Goal: Check status: Check status

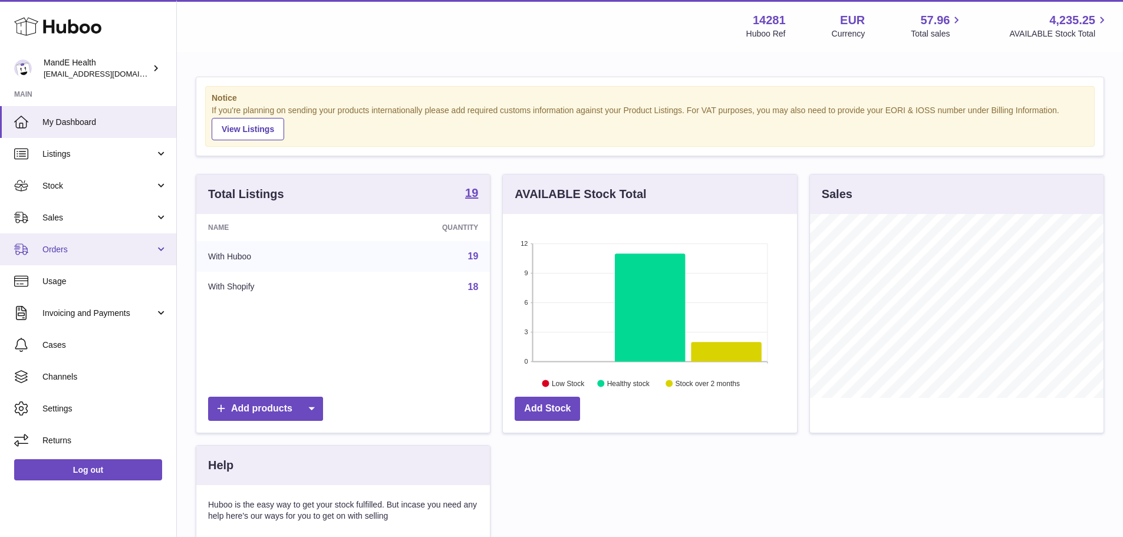
scroll to position [184, 294]
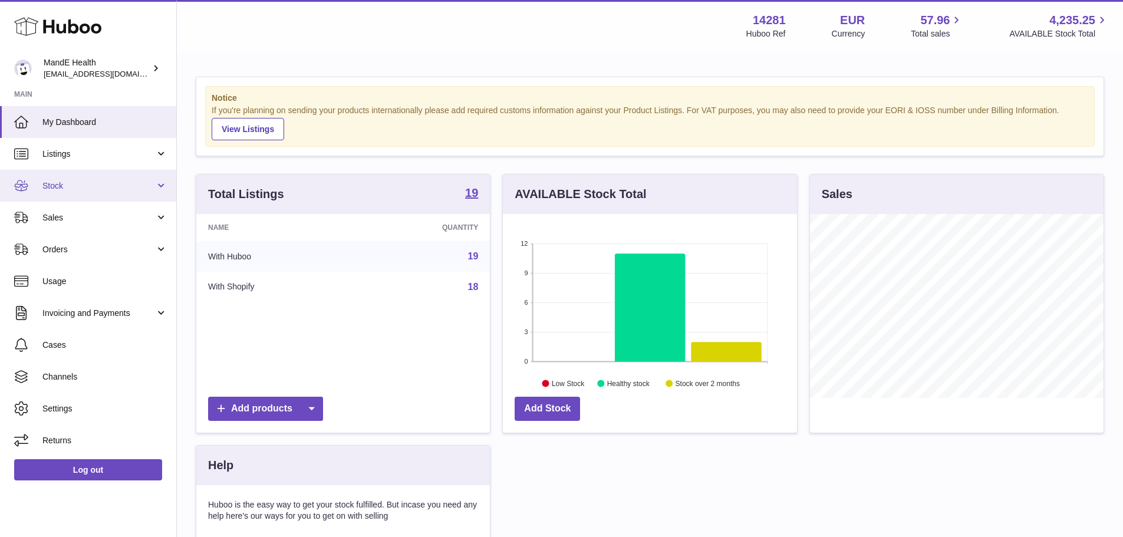
click at [110, 193] on link "Stock" at bounding box center [88, 186] width 176 height 32
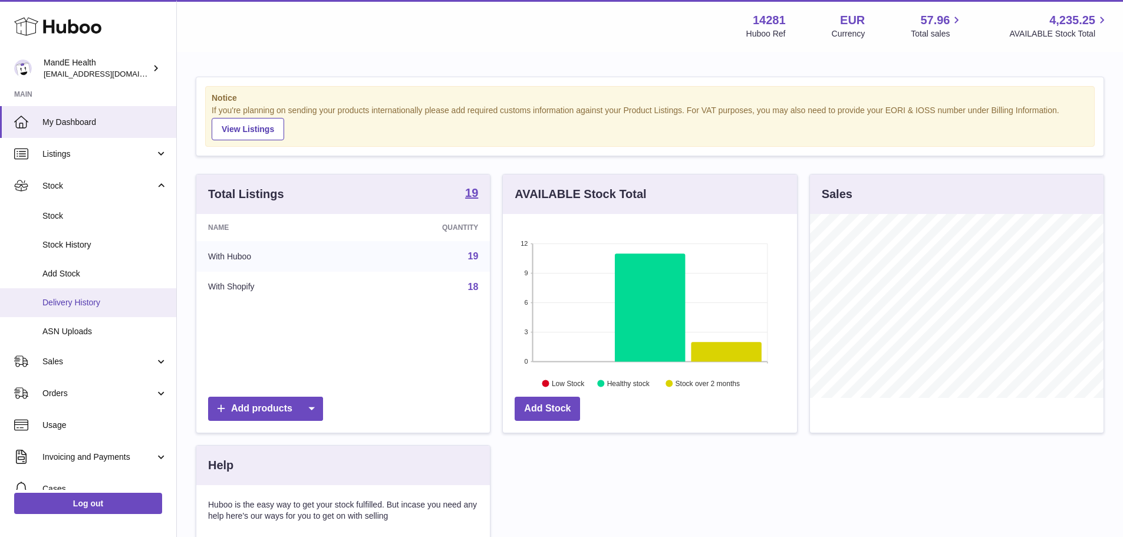
click at [109, 310] on link "Delivery History" at bounding box center [88, 302] width 176 height 29
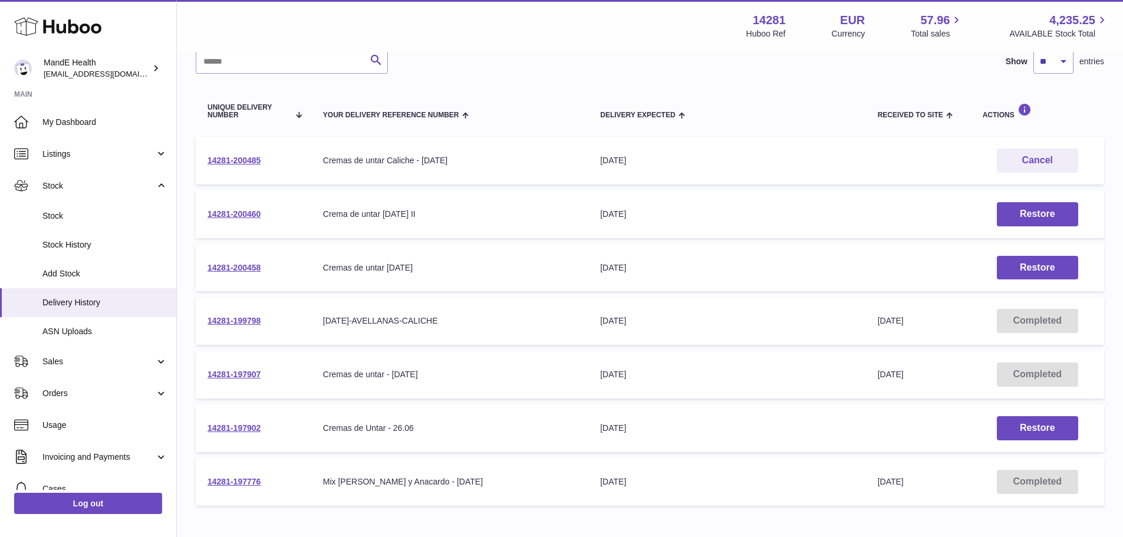
scroll to position [164, 0]
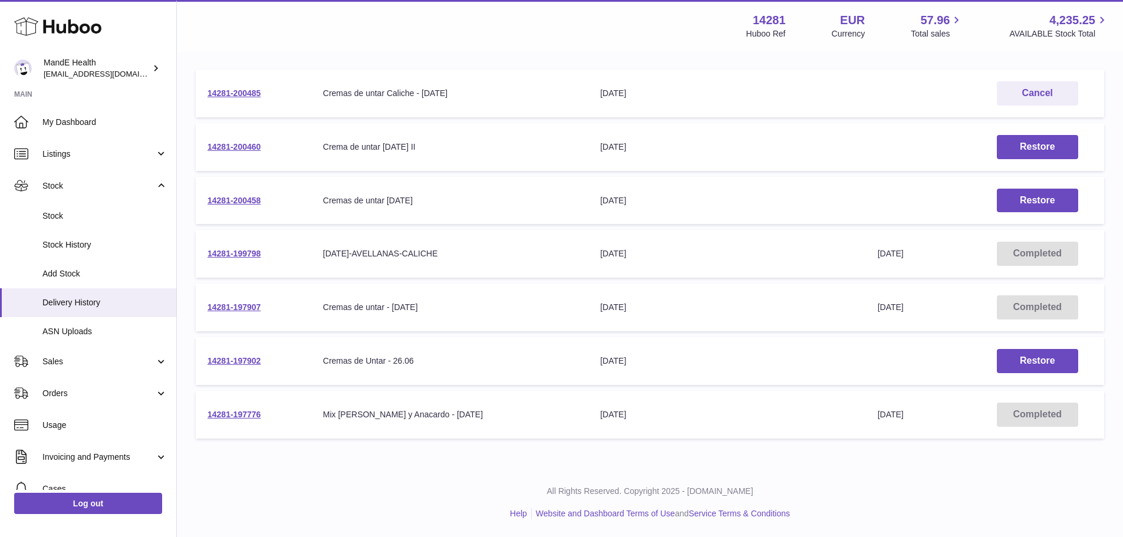
drag, startPoint x: 279, startPoint y: 416, endPoint x: 183, endPoint y: 323, distance: 134.2
click at [206, 415] on td "14281-197776" at bounding box center [254, 415] width 116 height 48
copy link "14281-197776"
